Goal: Task Accomplishment & Management: Complete application form

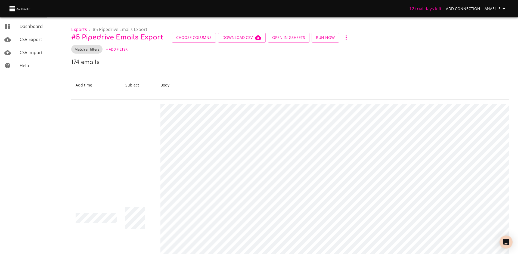
click at [500, 10] on span "Anaelle" at bounding box center [496, 8] width 23 height 7
click at [492, 24] on link "Connections" at bounding box center [493, 21] width 35 height 10
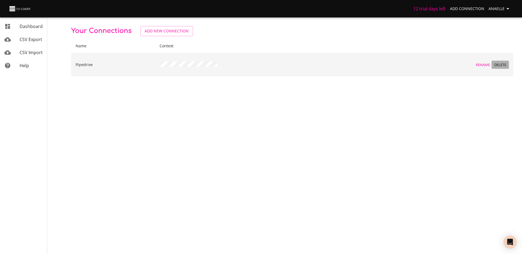
click at [501, 65] on span "Delete" at bounding box center [500, 65] width 15 height 6
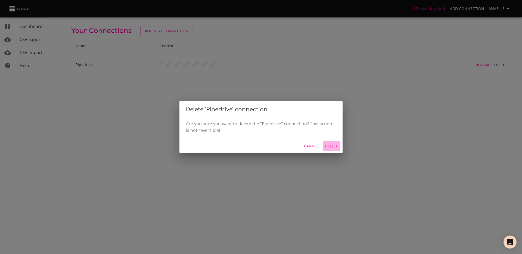
click at [331, 144] on span "Delete" at bounding box center [331, 146] width 13 height 7
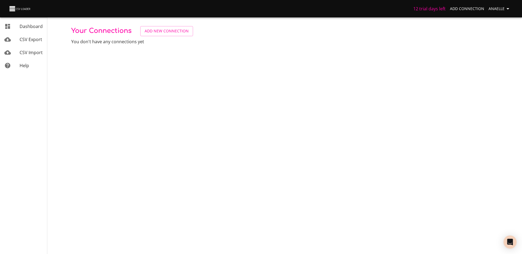
click at [134, 52] on body "12 trial days left Add Connection Anaelle Dashboard CSV Export CSV Import Help …" at bounding box center [261, 127] width 522 height 254
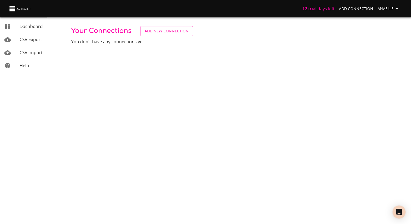
click at [33, 43] on link "CSV Export" at bounding box center [23, 39] width 47 height 13
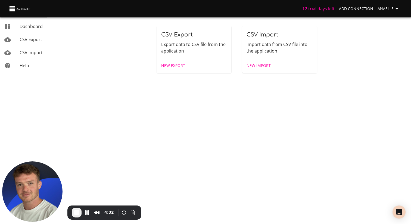
click at [172, 64] on span "New Export" at bounding box center [173, 65] width 24 height 7
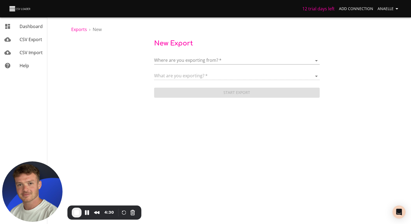
click at [193, 61] on body "12 trial days left Add Connection Anaelle Dashboard CSV Export CSV Import Help …" at bounding box center [205, 112] width 411 height 224
click at [201, 63] on span "Add New Connection" at bounding box center [195, 61] width 43 height 6
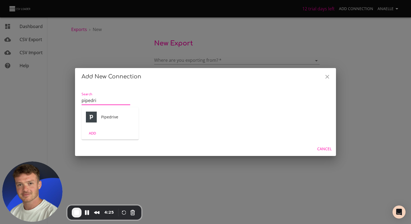
type input "pipedri"
click at [100, 116] on div "Pipedrive" at bounding box center [110, 117] width 57 height 20
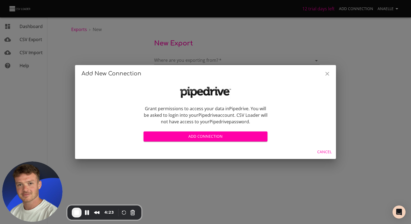
click at [200, 138] on span "Add Connection" at bounding box center [205, 136] width 115 height 7
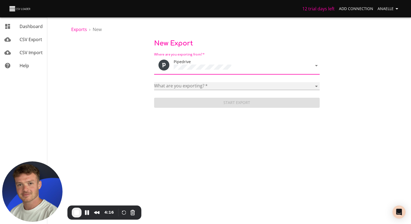
click at [186, 85] on select "Activities Activity Types Deal Products Deals Email Threads Emails Notes Organi…" at bounding box center [237, 86] width 166 height 8
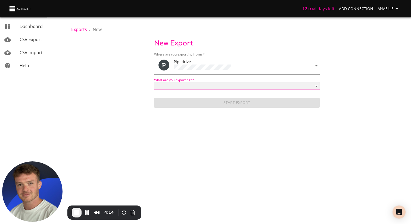
select select "mail_messages"
click at [154, 82] on select "Activities Activity Types Deal Products Deals Email Threads Emails Notes Organi…" at bounding box center [237, 86] width 166 height 8
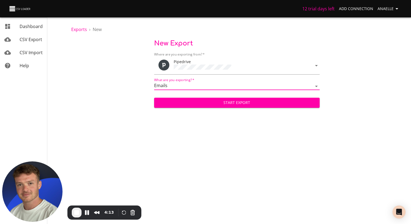
click at [238, 102] on span "Start Export" at bounding box center [237, 102] width 157 height 7
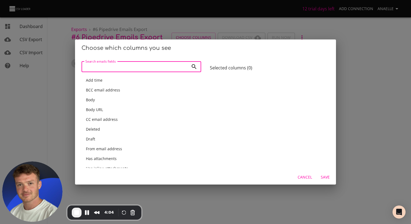
click at [94, 81] on span "Add time" at bounding box center [94, 80] width 17 height 5
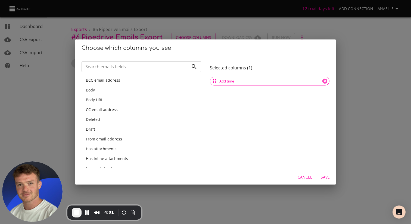
click at [110, 91] on div "Body" at bounding box center [141, 89] width 111 height 5
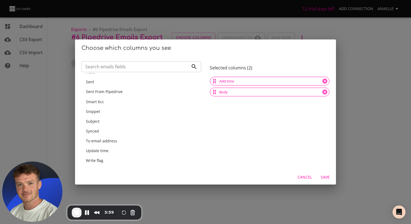
scroll to position [136, 0]
click at [98, 121] on span "Subject" at bounding box center [93, 120] width 14 height 5
click at [119, 69] on input "Search emails fields" at bounding box center [135, 66] width 107 height 11
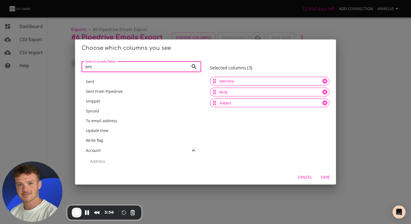
scroll to position [0, 0]
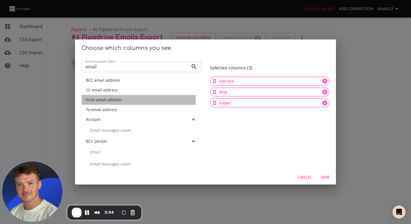
click at [101, 100] on span "From email address" at bounding box center [104, 99] width 36 height 5
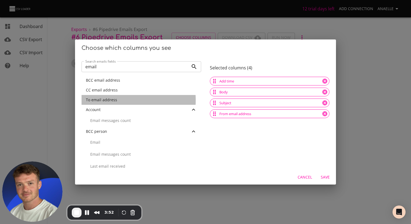
click at [98, 100] on span "To email address" at bounding box center [101, 99] width 31 height 5
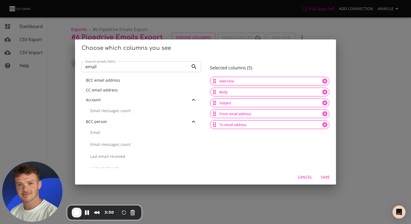
click at [105, 91] on span "CC email address" at bounding box center [102, 89] width 32 height 5
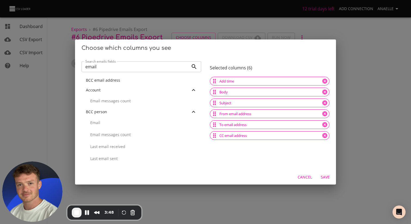
click at [112, 66] on input "email" at bounding box center [135, 66] width 107 height 11
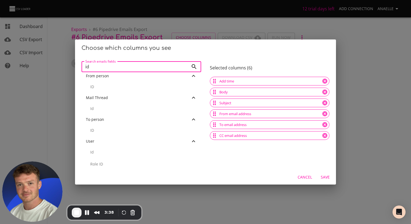
scroll to position [81, 0]
click at [98, 128] on p "ID" at bounding box center [143, 128] width 107 height 5
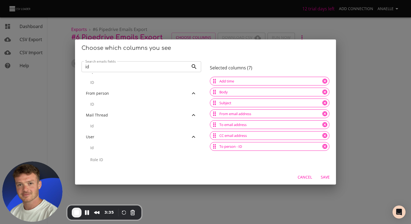
click at [111, 69] on input "id" at bounding box center [135, 66] width 107 height 11
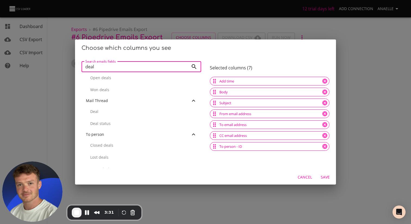
scroll to position [215, 0]
type input "deal"
click at [96, 106] on p "Deal" at bounding box center [143, 106] width 107 height 5
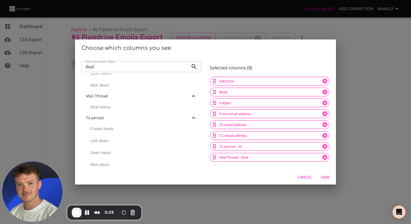
click at [324, 178] on span "Save" at bounding box center [325, 177] width 13 height 7
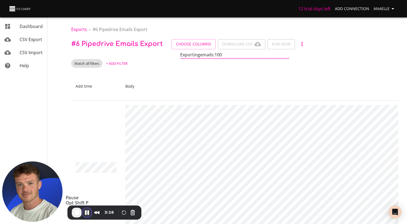
click at [89, 213] on button "Pause Recording" at bounding box center [87, 212] width 9 height 9
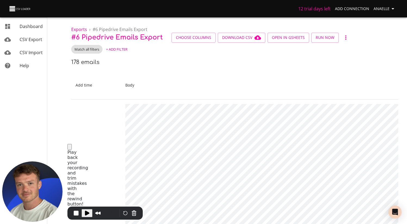
click at [72, 150] on button "Close" at bounding box center [69, 147] width 4 height 6
click at [29, 52] on span "CSV Import" at bounding box center [31, 53] width 23 height 6
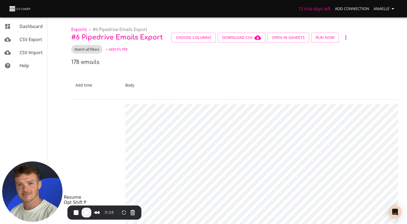
click at [88, 214] on span "Play Recording" at bounding box center [86, 212] width 7 height 7
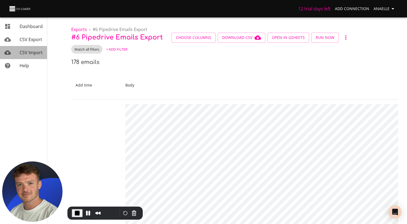
click at [23, 53] on span "CSV Import" at bounding box center [31, 53] width 23 height 6
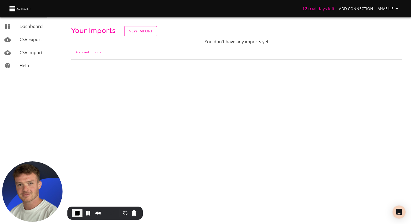
click at [139, 31] on span "New Import" at bounding box center [141, 31] width 24 height 7
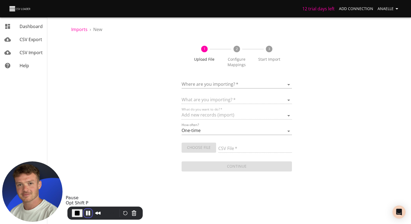
click at [87, 214] on button "Pause Recording" at bounding box center [88, 213] width 9 height 9
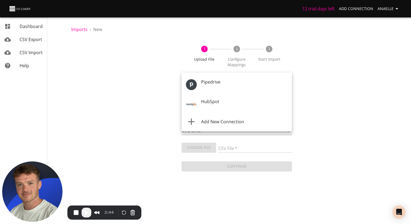
click at [222, 84] on body "12 trial days left Add Connection Anaelle Dashboard CSV Export CSV Import Help …" at bounding box center [205, 112] width 411 height 224
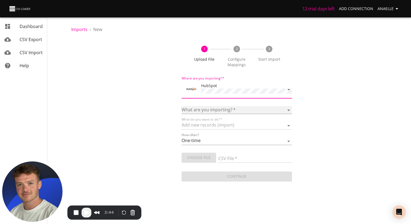
click at [216, 108] on select "Calls Companies Contacts Deals Emails Line items Maisons de vente Meetings Note…" at bounding box center [237, 110] width 110 height 8
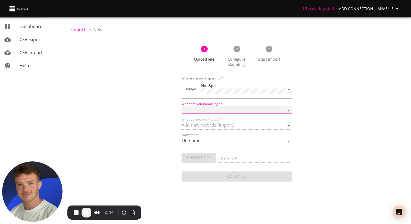
select select "emails"
click at [182, 106] on select "Calls Companies Contacts Deals Emails Line items Maisons de vente Meetings Note…" at bounding box center [237, 110] width 110 height 8
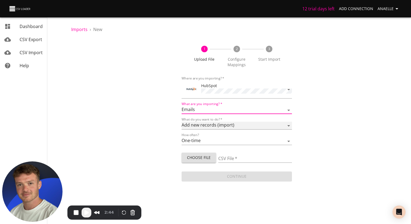
click at [205, 125] on select "Add new records (import) Update existing records (update) Add new and update ex…" at bounding box center [237, 126] width 110 height 8
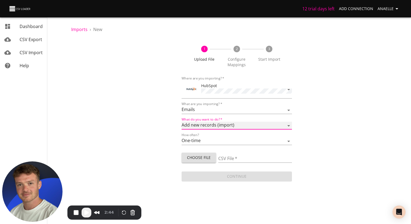
click at [182, 122] on select "Add new records (import) Update existing records (update) Add new and update ex…" at bounding box center [237, 126] width 110 height 8
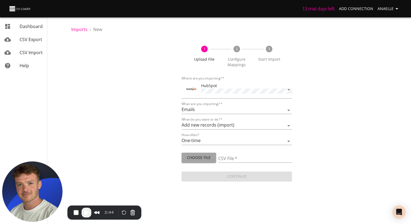
click at [211, 160] on button "Choose File" at bounding box center [199, 158] width 35 height 10
type input "Pipedrive Emails.[DATE] (1).csv"
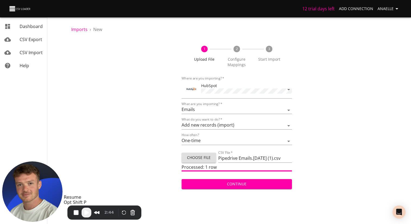
click at [87, 212] on span "Play Recording" at bounding box center [86, 212] width 7 height 7
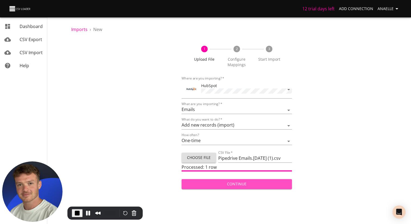
click at [237, 184] on span "Continue" at bounding box center [237, 184] width 102 height 7
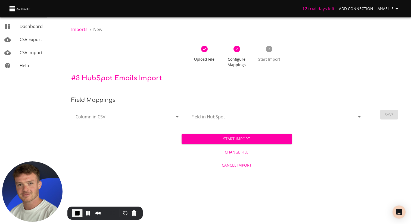
click at [102, 119] on input "Column in CSV" at bounding box center [120, 116] width 88 height 8
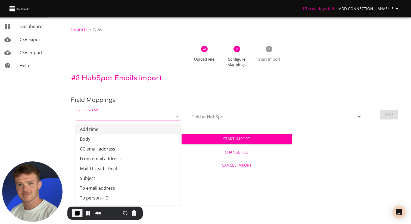
click at [92, 128] on li "Add time" at bounding box center [128, 129] width 105 height 10
type input "Add time"
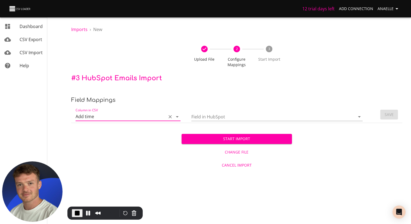
click at [205, 119] on input "Field in HubSpot" at bounding box center [269, 116] width 155 height 8
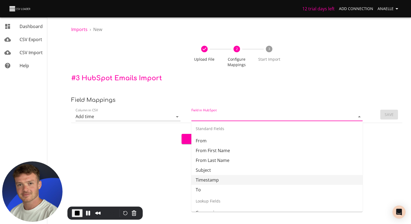
scroll to position [52, 0]
click at [209, 178] on li "Timestamp" at bounding box center [277, 179] width 171 height 10
type input "Timestamp"
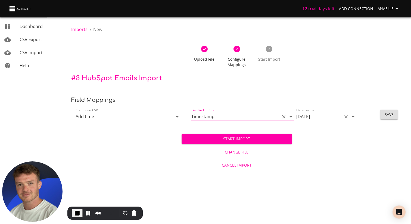
click at [317, 118] on input "[DATE]" at bounding box center [318, 116] width 43 height 8
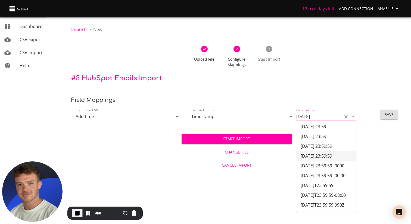
scroll to position [152, 0]
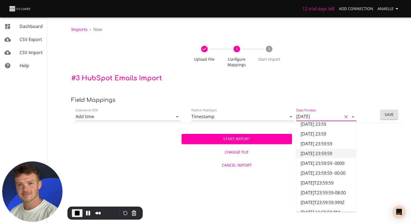
click at [318, 154] on li "[DATE] 23:59:59" at bounding box center [327, 154] width 60 height 10
type input "[DATE] 23:59:59"
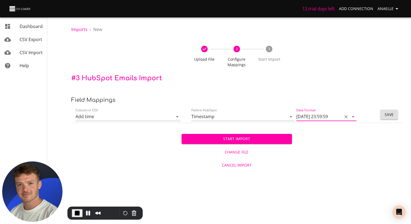
click at [393, 113] on span "Save" at bounding box center [389, 114] width 9 height 7
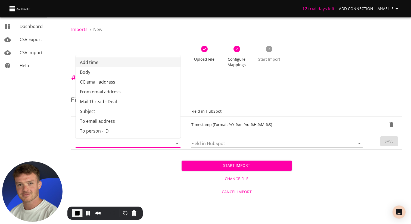
click at [107, 142] on input "Column in CSV" at bounding box center [120, 143] width 88 height 8
click at [96, 72] on li "Body" at bounding box center [128, 72] width 105 height 10
type input "Body"
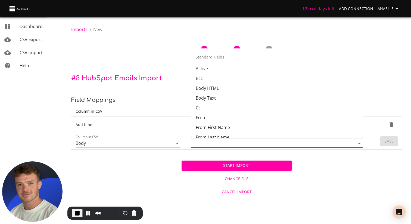
click at [203, 142] on input "Field in HubSpot" at bounding box center [269, 143] width 155 height 8
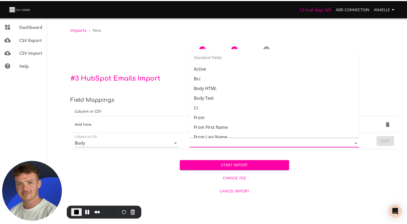
scroll to position [24, 0]
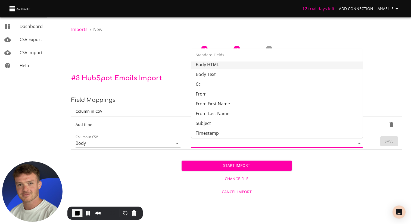
click at [217, 66] on li "Body HTML" at bounding box center [277, 65] width 171 height 10
type input "Body HTML"
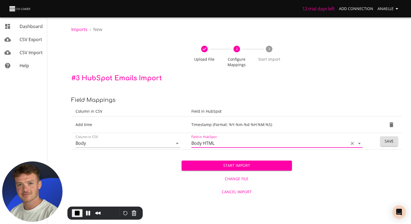
click at [384, 141] on button "Save" at bounding box center [390, 141] width 18 height 10
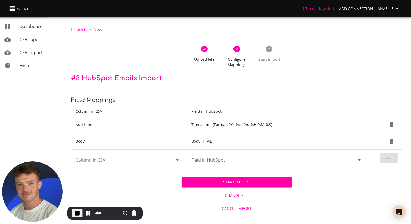
click at [115, 162] on input "Column in CSV" at bounding box center [120, 160] width 88 height 8
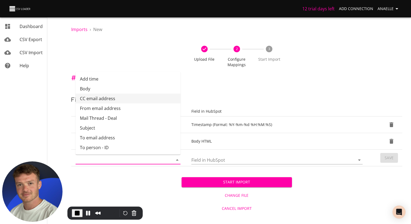
click at [113, 97] on li "CC email address" at bounding box center [128, 99] width 105 height 10
type input "CC email address"
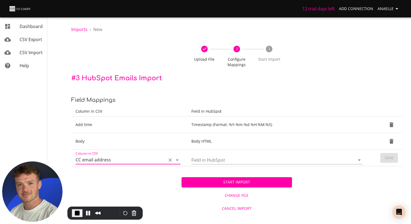
click at [204, 156] on input "Field in HubSpot" at bounding box center [269, 160] width 155 height 8
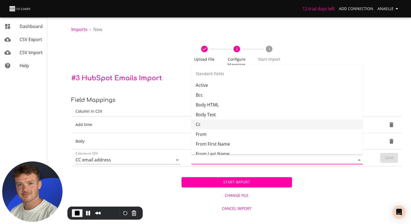
click at [219, 126] on li "Cc" at bounding box center [277, 124] width 171 height 10
type input "Cc"
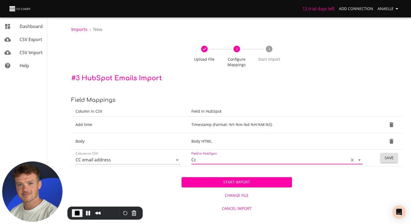
click at [392, 156] on span "Save" at bounding box center [389, 158] width 9 height 7
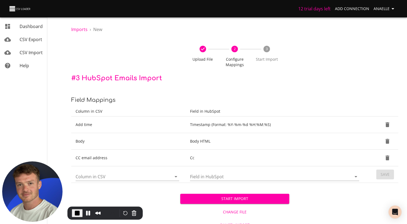
click at [101, 177] on input "Column in CSV" at bounding box center [119, 176] width 87 height 8
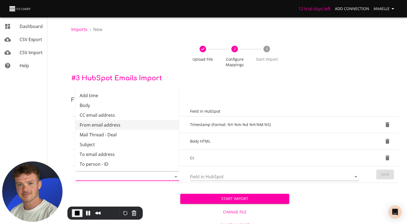
click at [118, 126] on li "From email address" at bounding box center [127, 125] width 104 height 10
type input "From email address"
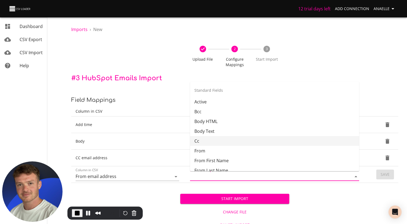
click at [208, 175] on input "Field in HubSpot" at bounding box center [266, 176] width 152 height 8
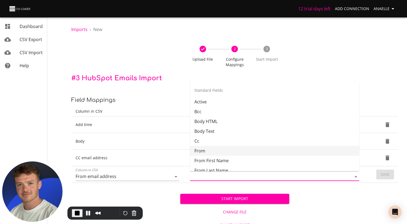
click at [208, 151] on li "From" at bounding box center [274, 151] width 169 height 10
type input "From"
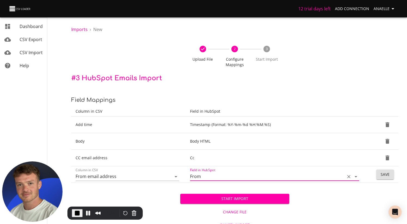
click at [388, 175] on span "Save" at bounding box center [385, 174] width 9 height 7
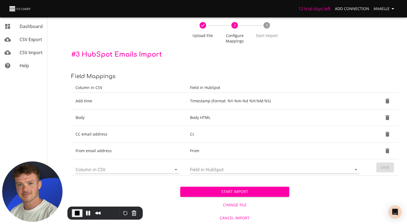
click at [114, 168] on input "Column in CSV" at bounding box center [119, 169] width 87 height 8
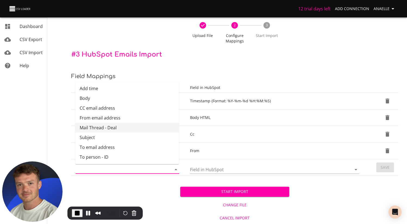
click at [101, 128] on li "Mail Thread - Deal" at bounding box center [127, 128] width 104 height 10
type input "Mail Thread - Deal"
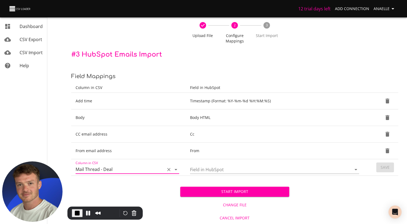
click at [245, 173] on input "Field in HubSpot" at bounding box center [266, 169] width 152 height 8
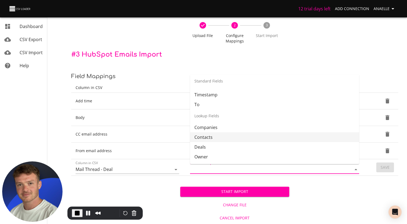
scroll to position [98, 0]
click at [206, 138] on li "Deals" at bounding box center [274, 137] width 169 height 10
type input "Deals"
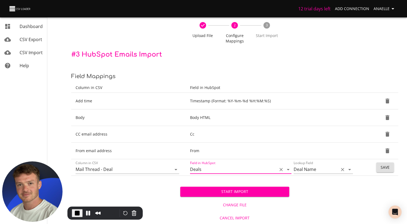
click at [306, 169] on input "Deal Name" at bounding box center [315, 169] width 42 height 8
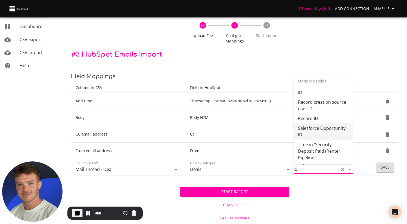
scroll to position [162, 0]
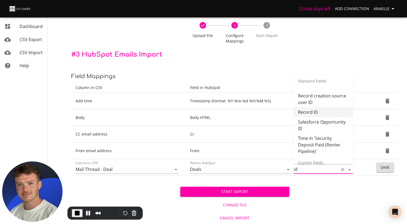
click at [312, 112] on li "Record ID" at bounding box center [323, 112] width 59 height 10
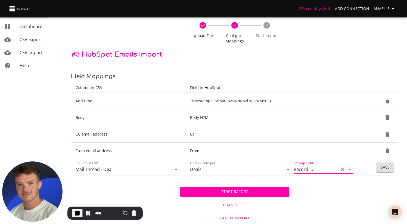
type input "Record ID"
click at [380, 169] on button "Save" at bounding box center [386, 167] width 18 height 10
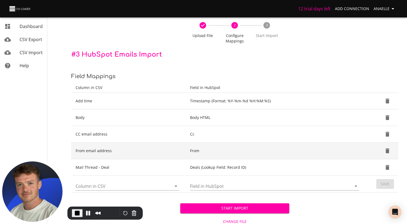
scroll to position [40, 0]
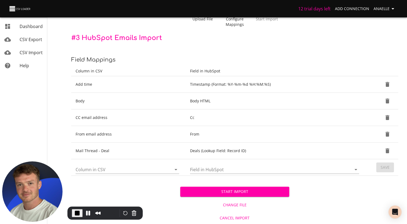
click at [140, 168] on input "Column in CSV" at bounding box center [119, 169] width 87 height 8
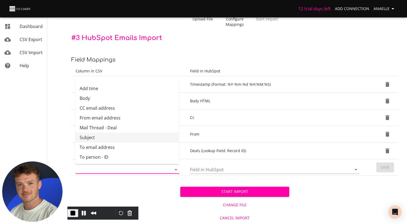
click at [126, 138] on li "Subject" at bounding box center [127, 137] width 104 height 10
type input "Subject"
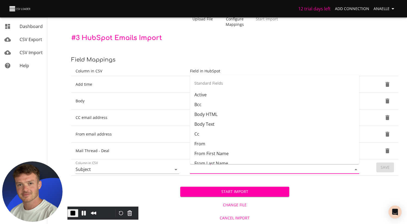
click at [220, 170] on input "Field in HubSpot" at bounding box center [266, 169] width 152 height 8
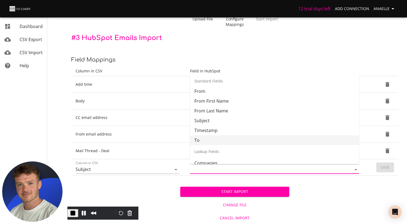
scroll to position [45, 0]
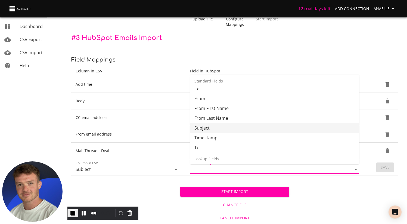
click at [217, 129] on li "Subject" at bounding box center [274, 128] width 169 height 10
type input "Subject"
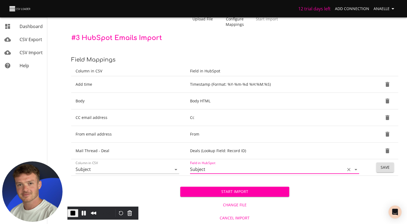
click at [386, 172] on button "Save" at bounding box center [386, 167] width 18 height 10
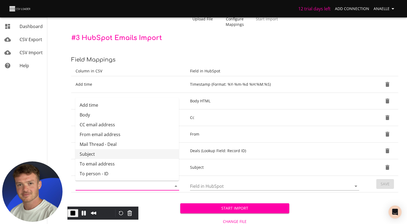
click at [118, 184] on input "Column in CSV" at bounding box center [119, 186] width 87 height 8
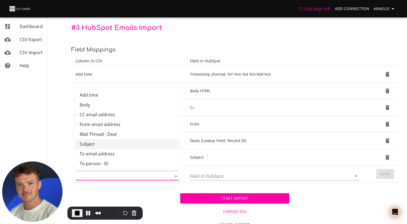
scroll to position [57, 0]
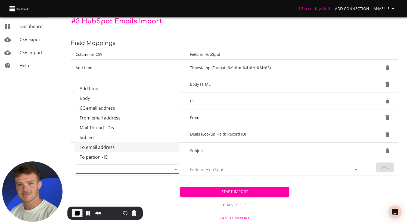
click at [116, 148] on li "To email address" at bounding box center [127, 147] width 104 height 10
type input "To email address"
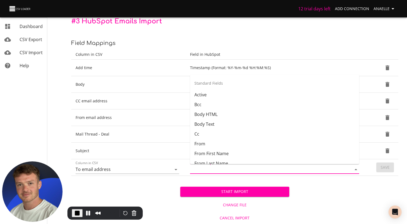
click at [214, 169] on input "Field in HubSpot" at bounding box center [266, 169] width 152 height 8
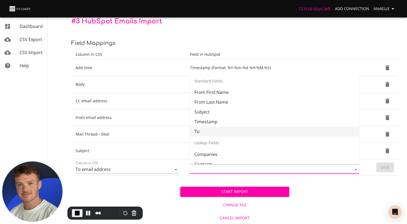
scroll to position [61, 0]
click at [219, 130] on li "To" at bounding box center [274, 131] width 169 height 10
type input "To"
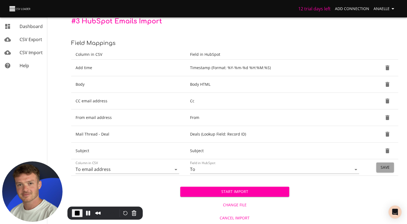
click at [389, 168] on span "Save" at bounding box center [385, 167] width 9 height 7
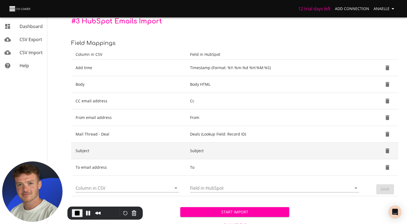
scroll to position [73, 0]
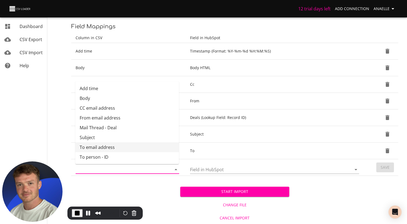
click at [131, 173] on input "Column in CSV" at bounding box center [119, 169] width 87 height 8
click at [115, 158] on li "To person - ID" at bounding box center [127, 157] width 104 height 10
type input "To person - ID"
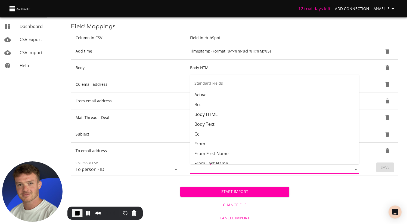
click at [210, 171] on input "Field in HubSpot" at bounding box center [266, 169] width 152 height 8
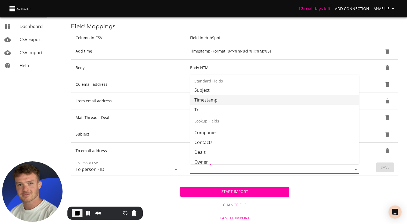
scroll to position [98, 0]
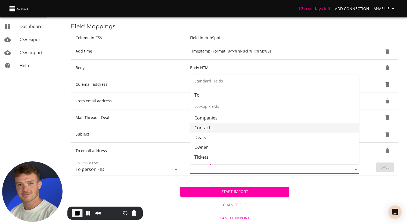
click at [213, 124] on li "Contacts" at bounding box center [274, 128] width 169 height 10
type input "Contacts"
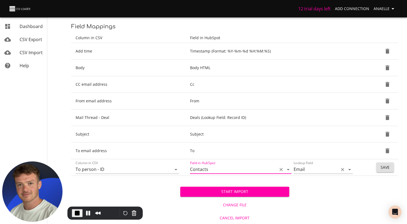
click at [312, 169] on input "Email" at bounding box center [315, 169] width 42 height 8
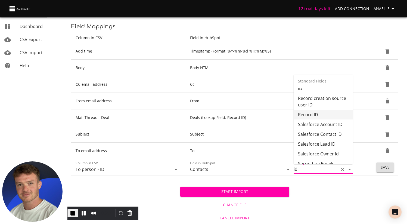
scroll to position [154, 0]
click at [318, 119] on li "Record ID" at bounding box center [323, 114] width 59 height 10
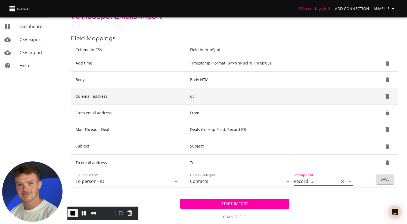
scroll to position [66, 0]
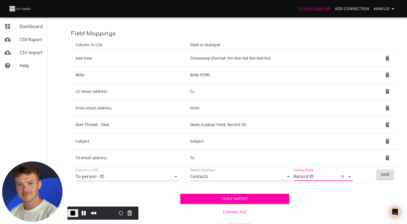
type input "Record ID"
click at [386, 175] on span "Save" at bounding box center [385, 174] width 9 height 7
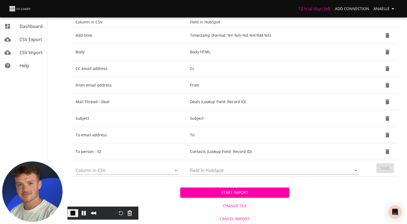
scroll to position [90, 0]
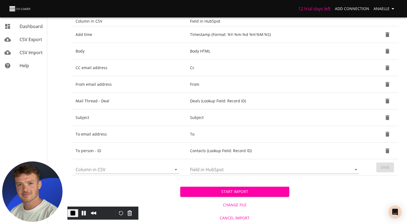
click at [233, 189] on span "Start Import" at bounding box center [235, 191] width 100 height 7
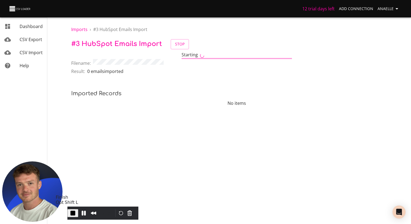
click at [76, 213] on span "End Recording" at bounding box center [73, 213] width 7 height 7
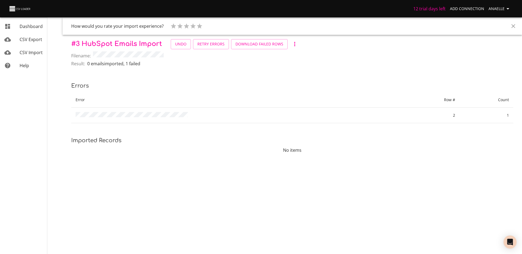
click at [29, 52] on span "CSV Import" at bounding box center [31, 53] width 23 height 6
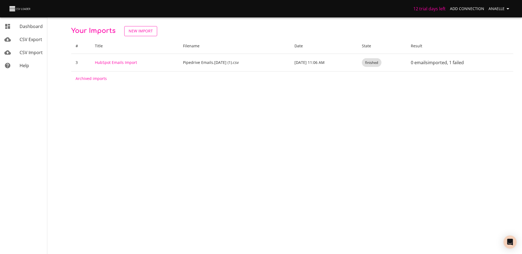
click at [143, 32] on span "New Import" at bounding box center [141, 31] width 24 height 7
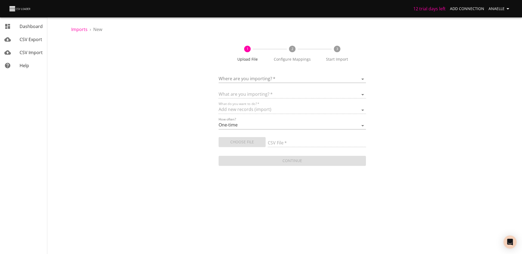
click at [283, 79] on body "12 trial days left Add Connection Anaelle Dashboard CSV Export CSV Import Help …" at bounding box center [261, 127] width 522 height 254
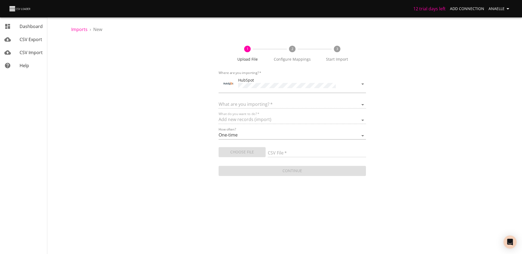
drag, startPoint x: 283, startPoint y: 79, endPoint x: 286, endPoint y: 101, distance: 22.5
click at [286, 101] on select at bounding box center [292, 105] width 147 height 8
click at [273, 106] on select "Calls Companies Contacts Deals Emails Line items Maisons de vente Meetings Note…" at bounding box center [292, 105] width 147 height 8
select select "emails"
click at [219, 101] on select "Calls Companies Contacts Deals Emails Line items Maisons de vente Meetings Note…" at bounding box center [292, 105] width 147 height 8
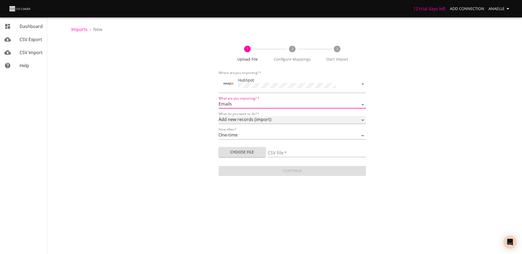
click at [262, 120] on select "Add new records (import) Update existing records (update) Add new and update ex…" at bounding box center [292, 120] width 147 height 8
click at [247, 146] on div "Choose File" at bounding box center [243, 151] width 49 height 12
click at [238, 156] on div "Choose File" at bounding box center [243, 151] width 49 height 16
click at [243, 149] on span "Choose File" at bounding box center [242, 152] width 38 height 7
type input "Pipedrive Emails.[DATE] (1) - Pipedrive Emails.[DATE] (1).csv.csv"
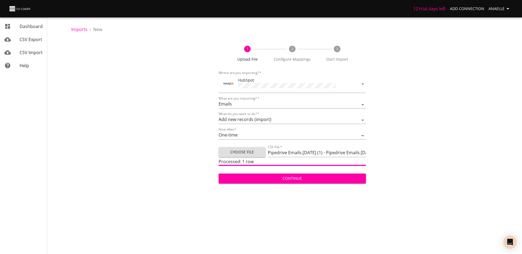
click at [291, 180] on span "Continue" at bounding box center [292, 178] width 139 height 7
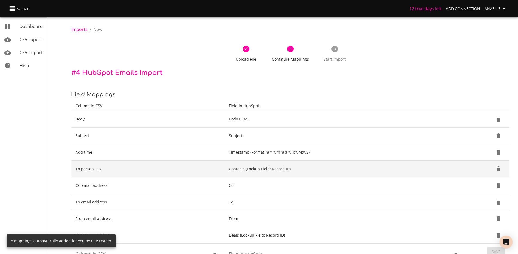
scroll to position [55, 0]
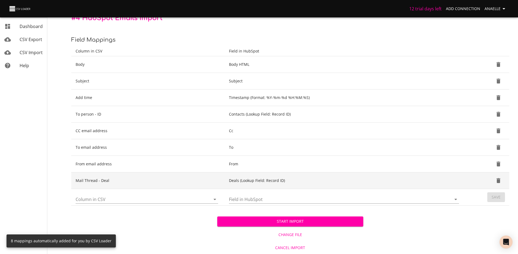
click at [277, 179] on td "Deals (Lookup Field: Record ID)" at bounding box center [345, 180] width 241 height 17
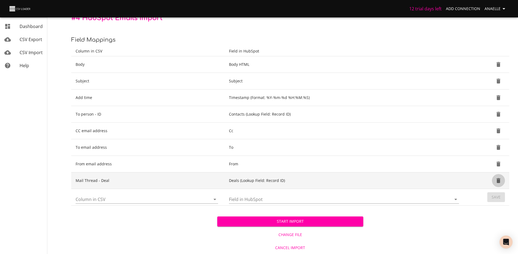
click at [411, 180] on icon "Delete" at bounding box center [499, 180] width 4 height 5
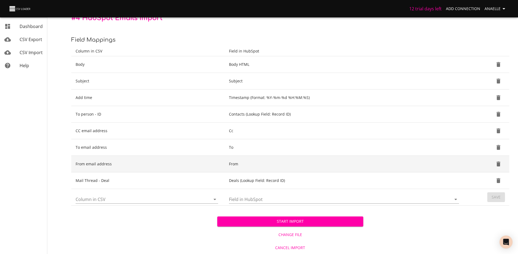
scroll to position [38, 0]
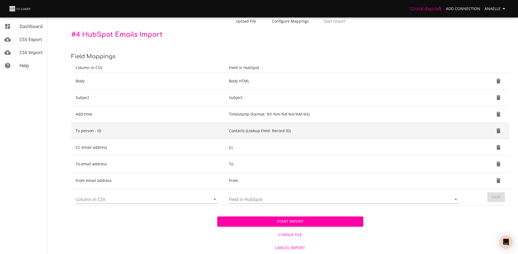
click at [411, 132] on icon "Delete" at bounding box center [499, 130] width 4 height 5
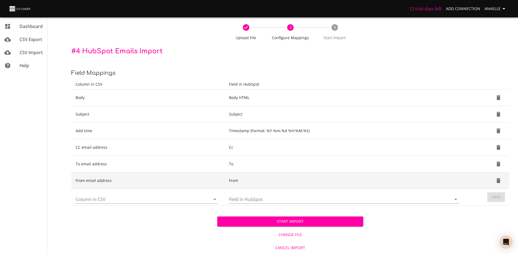
scroll to position [21, 0]
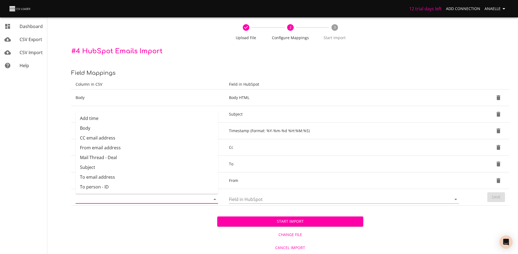
click at [137, 196] on input "Column in CSV" at bounding box center [139, 199] width 126 height 8
click at [106, 185] on li "To person - ID" at bounding box center [147, 187] width 143 height 10
type input "To person - ID"
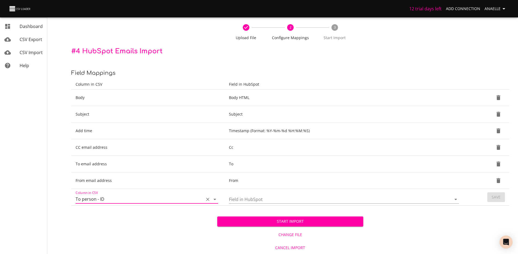
click at [255, 202] on input "Field in HubSpot" at bounding box center [335, 199] width 213 height 8
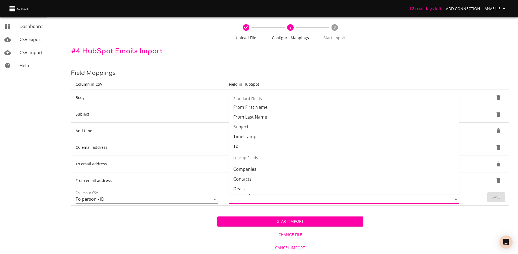
scroll to position [85, 0]
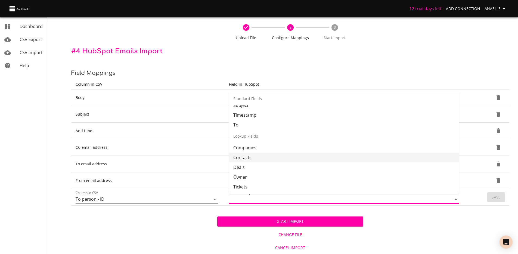
click at [256, 156] on li "Contacts" at bounding box center [344, 158] width 230 height 10
type input "Contacts"
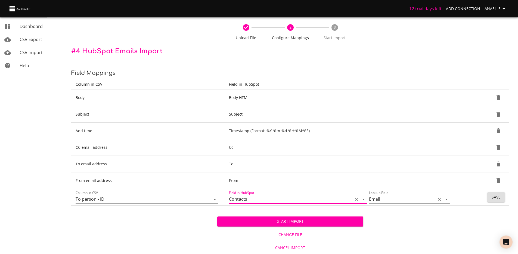
click at [403, 200] on input "Email" at bounding box center [401, 199] width 64 height 8
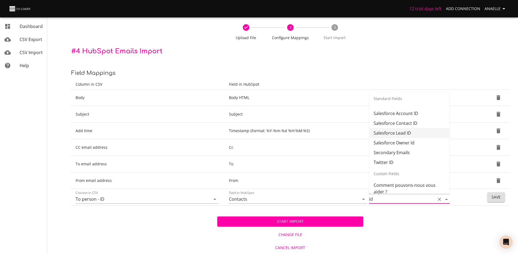
scroll to position [187, 0]
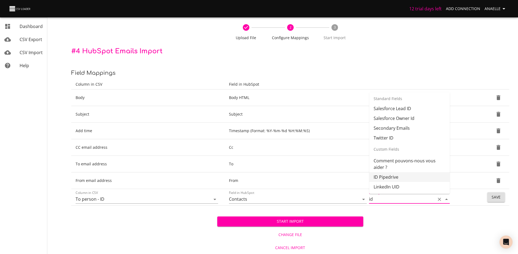
click at [388, 179] on li "ID Pipedrive" at bounding box center [409, 177] width 81 height 10
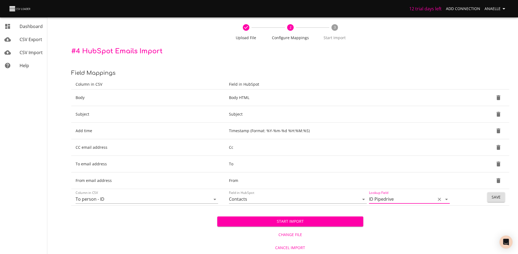
type input "ID Pipedrive"
click at [411, 202] on button "Save" at bounding box center [497, 197] width 18 height 10
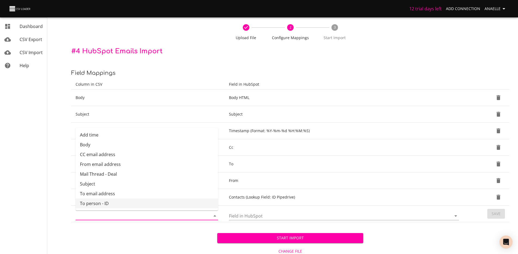
click at [160, 219] on input "Column in CSV" at bounding box center [139, 216] width 126 height 8
click at [127, 175] on li "Mail Thread - Deal" at bounding box center [147, 174] width 143 height 10
type input "Mail Thread - Deal"
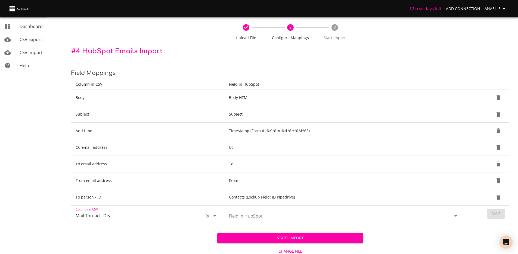
click at [284, 218] on input "Field in HubSpot" at bounding box center [335, 216] width 213 height 8
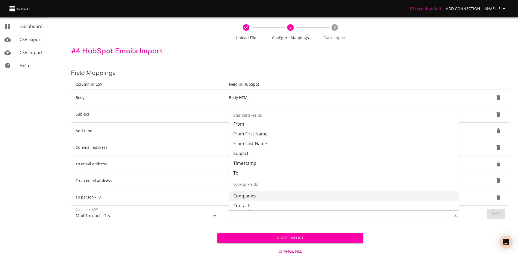
scroll to position [85, 0]
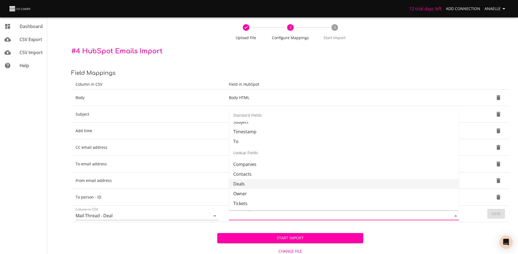
click at [258, 180] on li "Deals" at bounding box center [344, 184] width 230 height 10
type input "Deals"
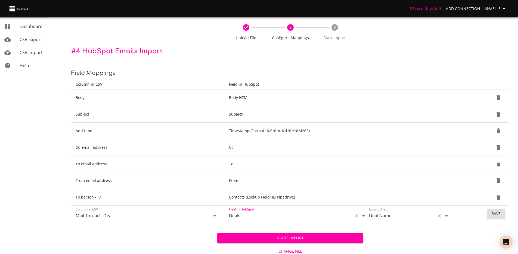
click at [402, 217] on input "Deal Name" at bounding box center [401, 216] width 64 height 8
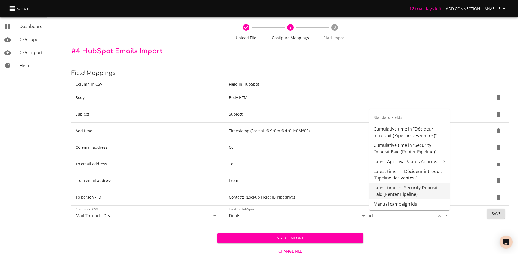
scroll to position [134, 0]
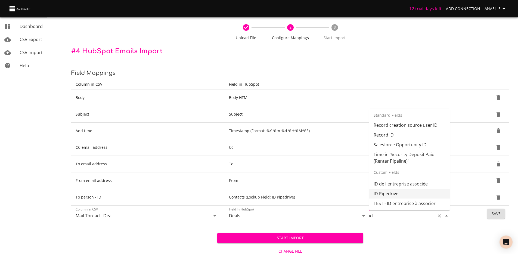
click at [409, 196] on li "ID Pipedrive" at bounding box center [409, 194] width 81 height 10
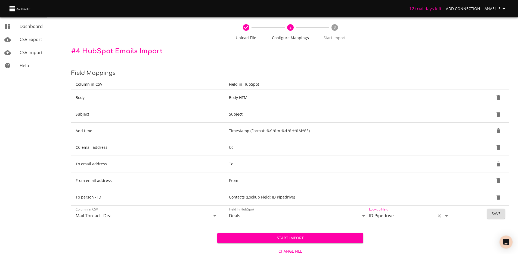
type input "ID Pipedrive"
click at [411, 211] on span "Save" at bounding box center [496, 214] width 9 height 7
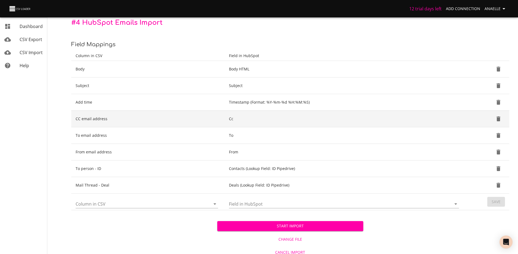
scroll to position [55, 0]
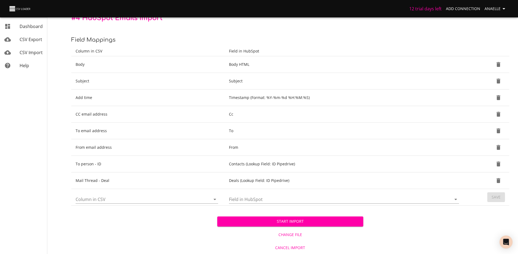
click at [284, 222] on span "Start Import" at bounding box center [290, 221] width 137 height 7
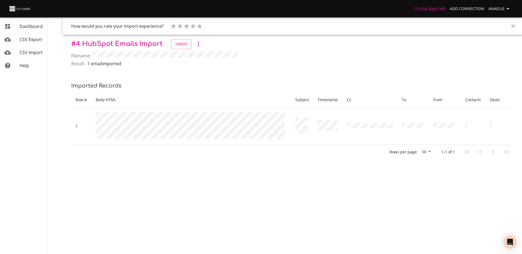
click at [26, 41] on span "CSV Export" at bounding box center [31, 39] width 23 height 6
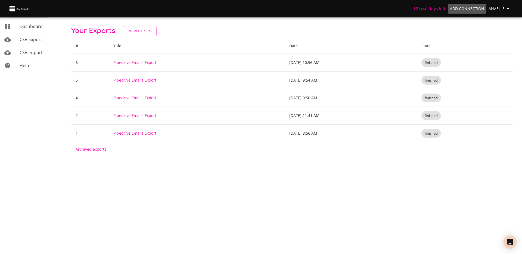
click at [411, 10] on span "Add Connection" at bounding box center [467, 8] width 34 height 7
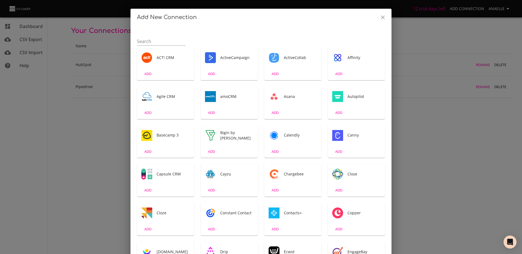
click at [380, 20] on icon "Close" at bounding box center [383, 17] width 7 height 7
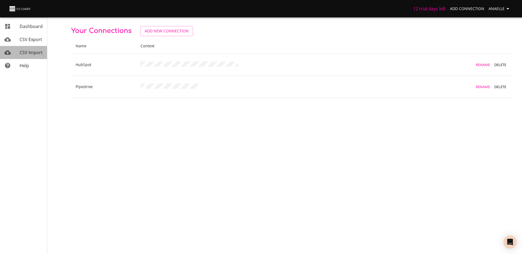
click at [21, 54] on span "CSV Import" at bounding box center [31, 53] width 23 height 6
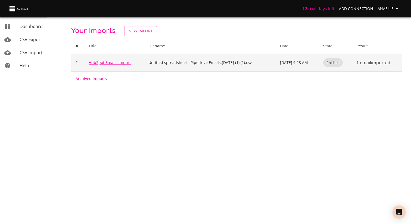
click at [120, 63] on link "HubSpot Emails Import" at bounding box center [110, 62] width 42 height 5
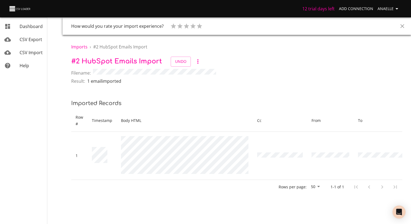
click at [405, 25] on icon "Close" at bounding box center [402, 26] width 7 height 7
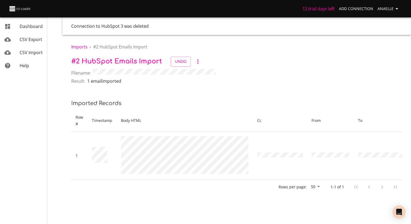
click at [201, 58] on span "Undo" at bounding box center [187, 62] width 32 height 10
click at [196, 62] on icon "button" at bounding box center [198, 61] width 7 height 7
click at [209, 70] on li "Archive" at bounding box center [206, 71] width 26 height 10
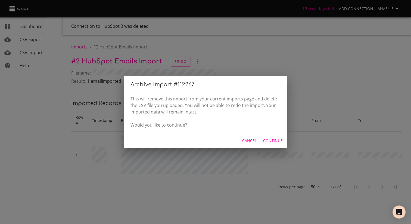
click at [275, 142] on span "Continue" at bounding box center [273, 140] width 20 height 7
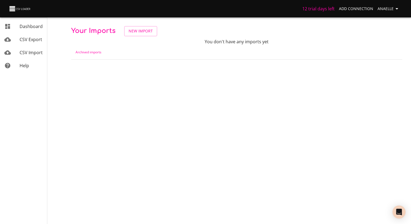
click at [30, 53] on span "CSV Import" at bounding box center [31, 53] width 23 height 6
click at [136, 31] on span "New Import" at bounding box center [141, 31] width 24 height 7
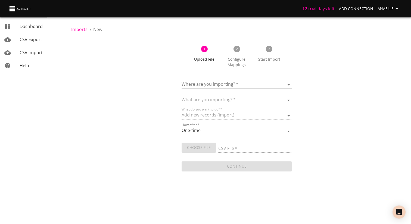
click at [239, 86] on body "12 trial days left Add Connection Anaelle Dashboard CSV Export CSV Import Help …" at bounding box center [205, 112] width 411 height 224
click at [165, 115] on div at bounding box center [205, 112] width 411 height 224
click at [199, 84] on body "12 trial days left Add Connection Anaelle Dashboard CSV Export CSV Import Help …" at bounding box center [205, 112] width 411 height 224
click at [149, 106] on div at bounding box center [205, 112] width 411 height 224
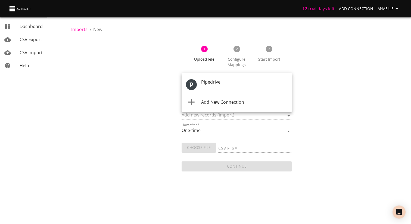
click at [228, 86] on body "12 trial days left Add Connection Anaelle Dashboard CSV Export CSV Import Help …" at bounding box center [205, 112] width 411 height 224
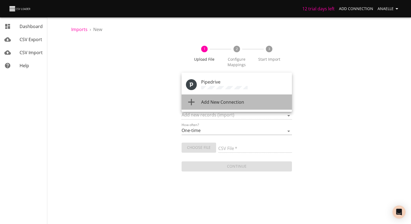
click at [216, 106] on li "Add New Connection" at bounding box center [237, 101] width 110 height 15
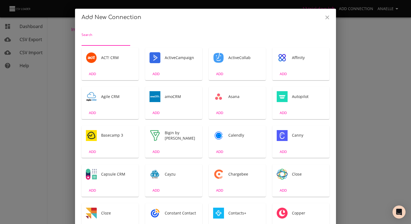
type input "m"
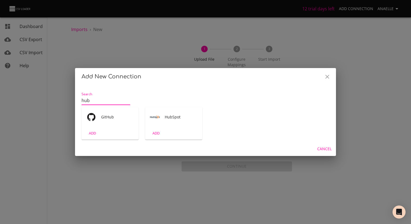
type input "hub"
click at [162, 120] on div "HubSpot" at bounding box center [173, 117] width 57 height 20
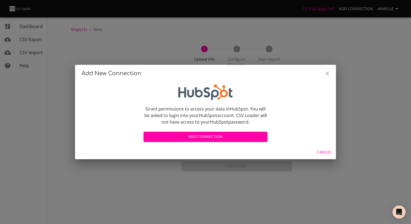
click at [197, 135] on span "Add Connection" at bounding box center [205, 136] width 115 height 7
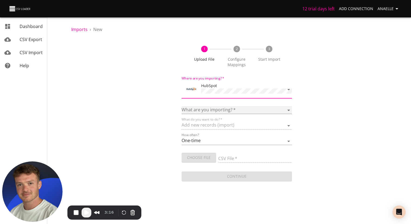
click at [212, 110] on select "Calls Companies Contacts Deals Emails Line items Maisons de vente Meetings Note…" at bounding box center [237, 110] width 110 height 8
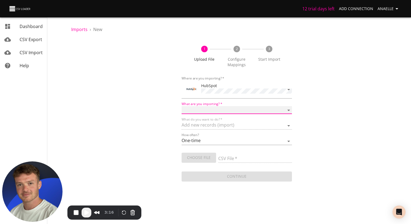
select select "emails"
click at [182, 106] on select "Calls Companies Contacts Deals Emails Line items Maisons de vente Meetings Note…" at bounding box center [237, 110] width 110 height 8
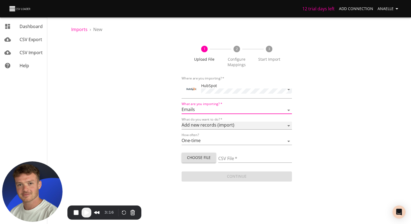
click at [207, 125] on select "Add new records (import) Update existing records (update) Add new and update ex…" at bounding box center [237, 126] width 110 height 8
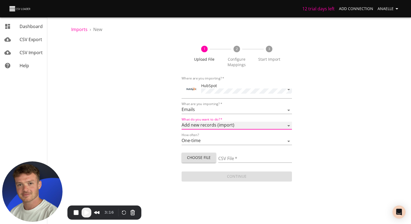
click at [182, 122] on select "Add new records (import) Update existing records (update) Add new and update ex…" at bounding box center [237, 126] width 110 height 8
click at [189, 153] on button "Choose File" at bounding box center [199, 158] width 35 height 10
